Goal: Task Accomplishment & Management: Use online tool/utility

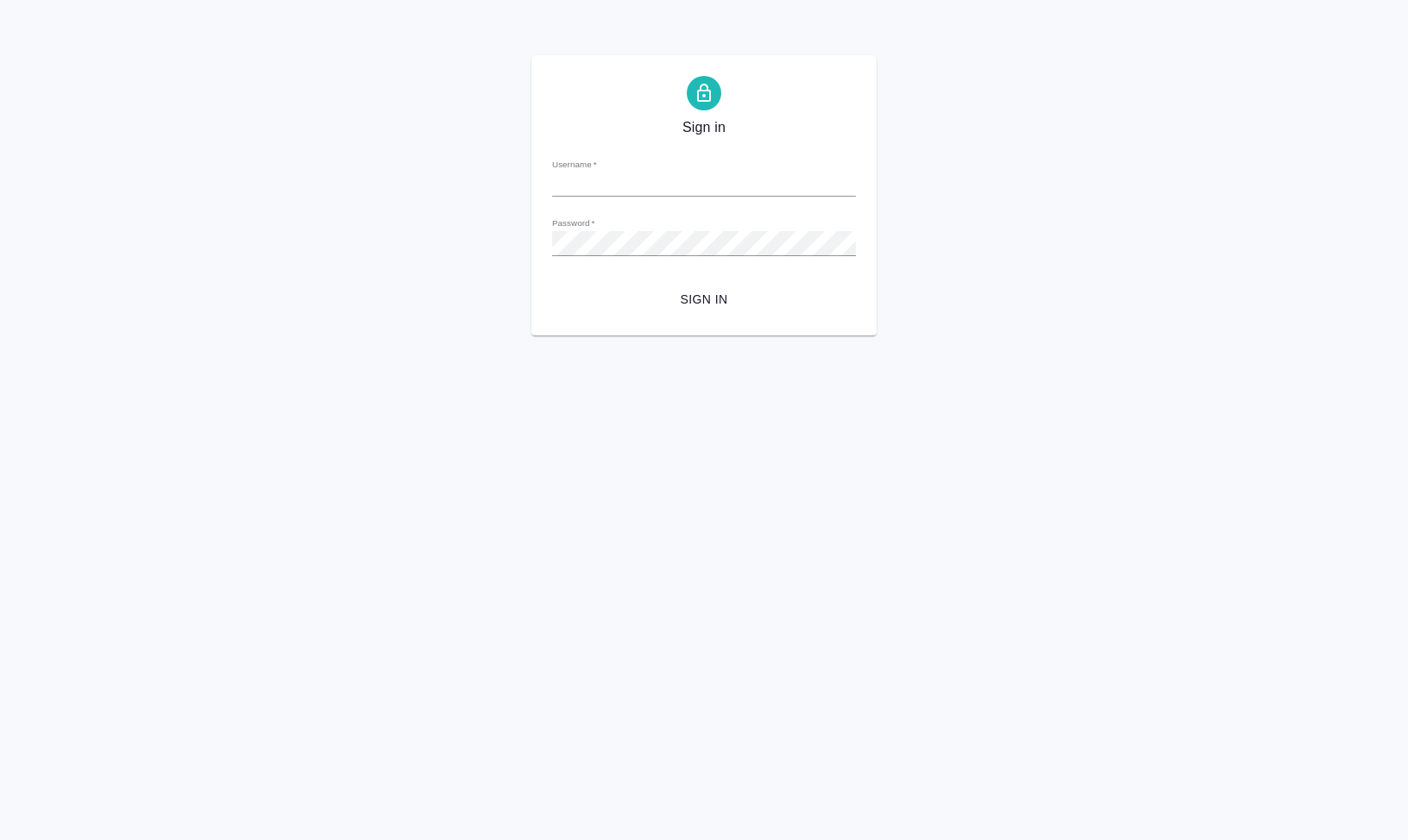
type input "[EMAIL_ADDRESS][DOMAIN_NAME]"
click at [700, 302] on span "Sign in" at bounding box center [704, 299] width 276 height 21
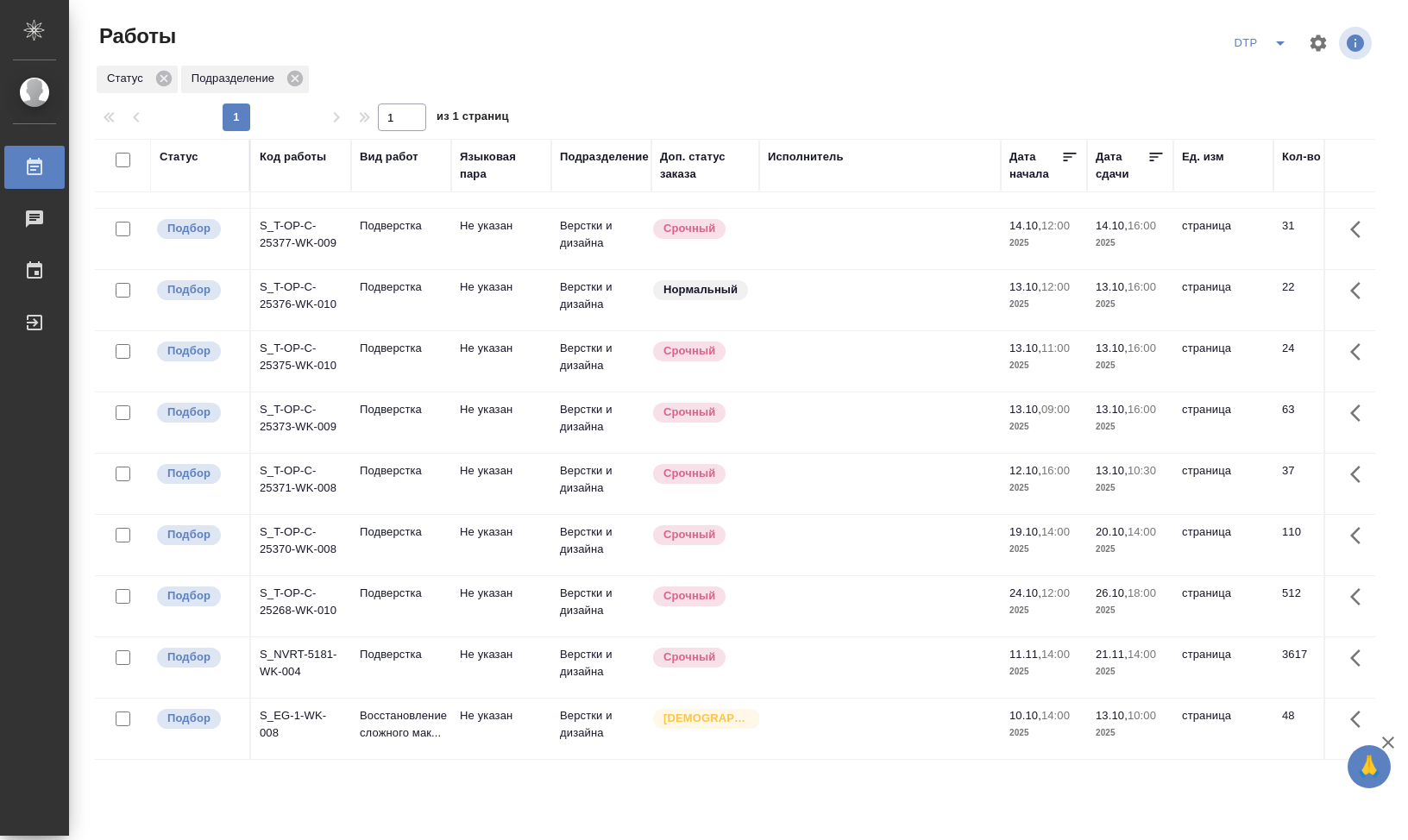
scroll to position [494, 0]
click at [877, 85] on div "Статус Подразделение" at bounding box center [735, 79] width 1281 height 31
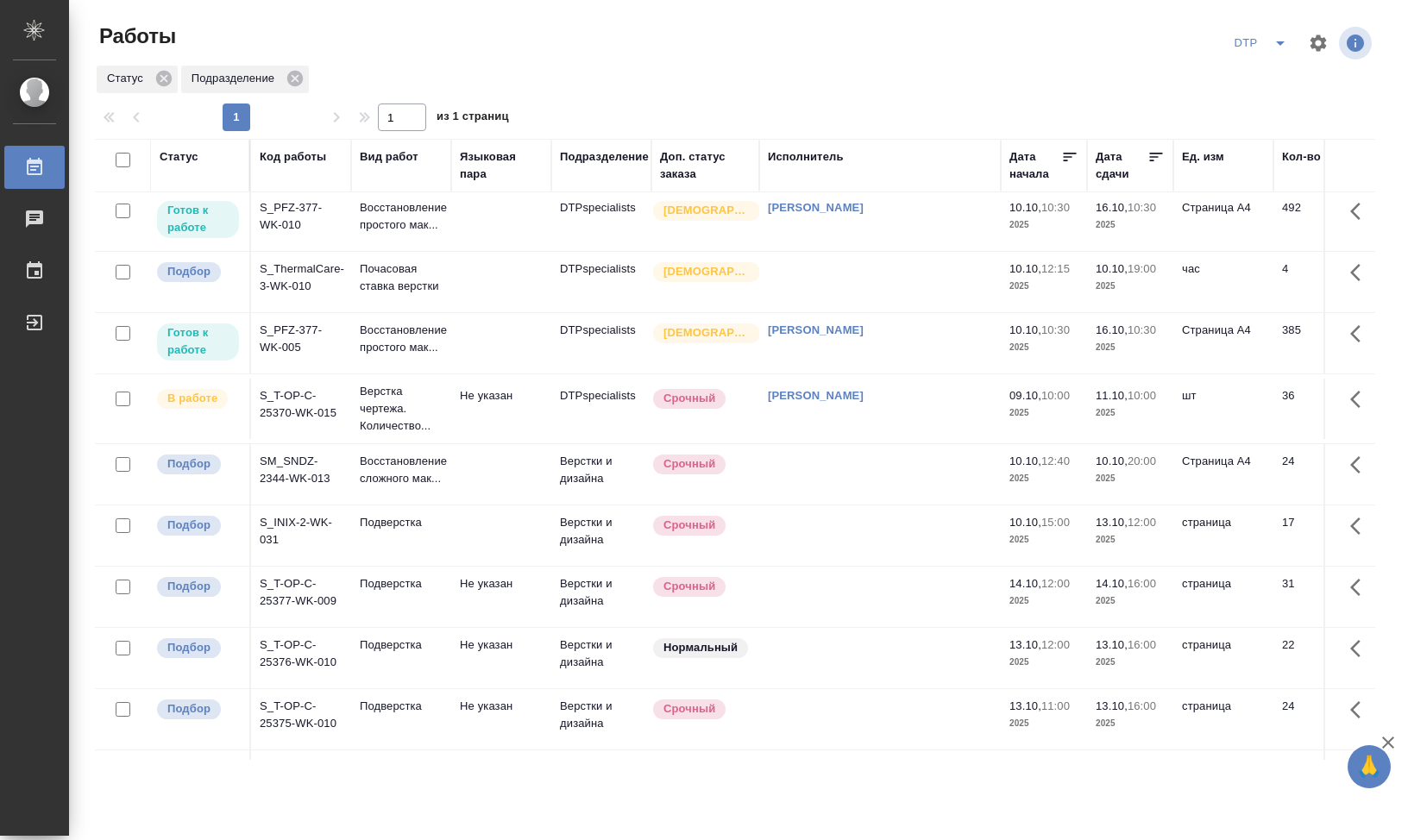
scroll to position [0, 0]
